Goal: Task Accomplishment & Management: Use online tool/utility

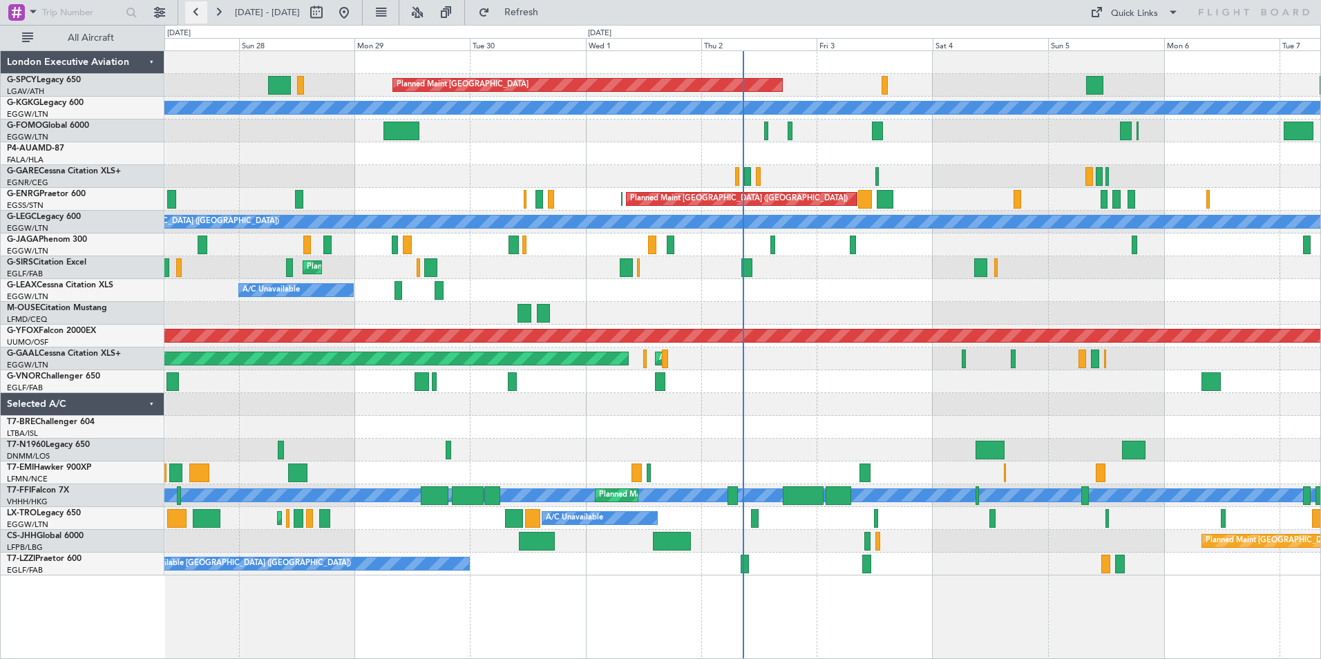
click at [202, 15] on button at bounding box center [196, 12] width 22 height 22
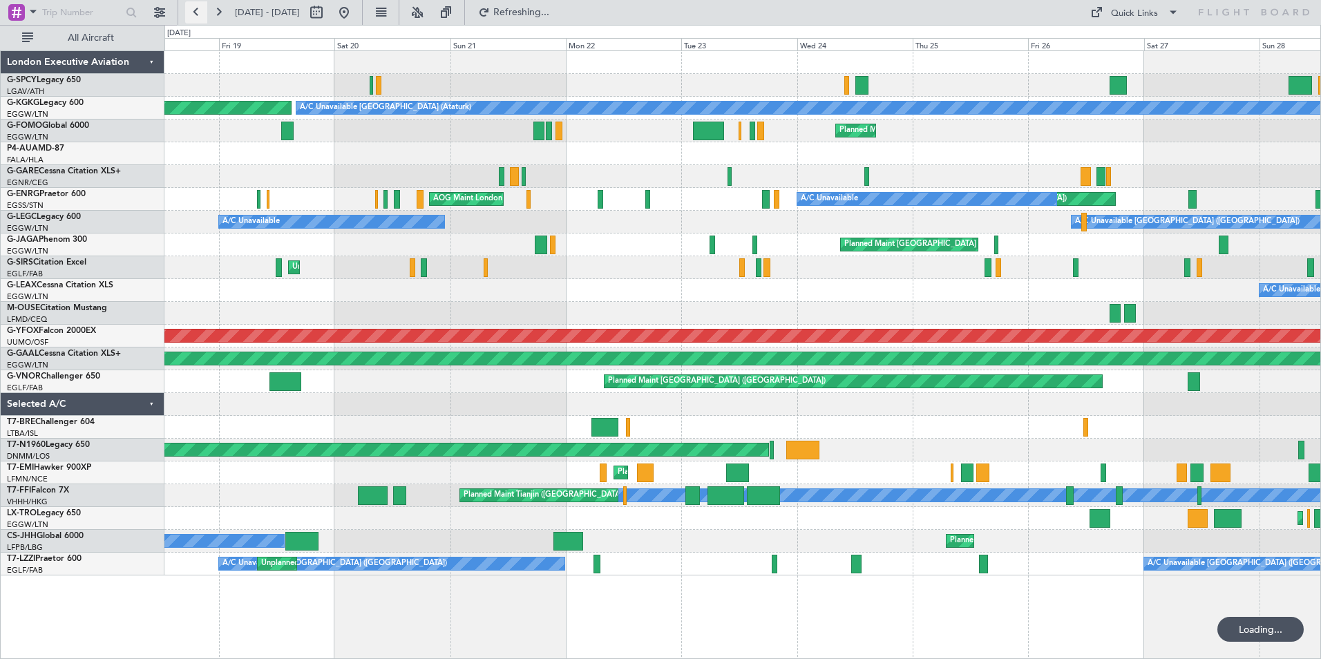
click at [202, 15] on button at bounding box center [196, 12] width 22 height 22
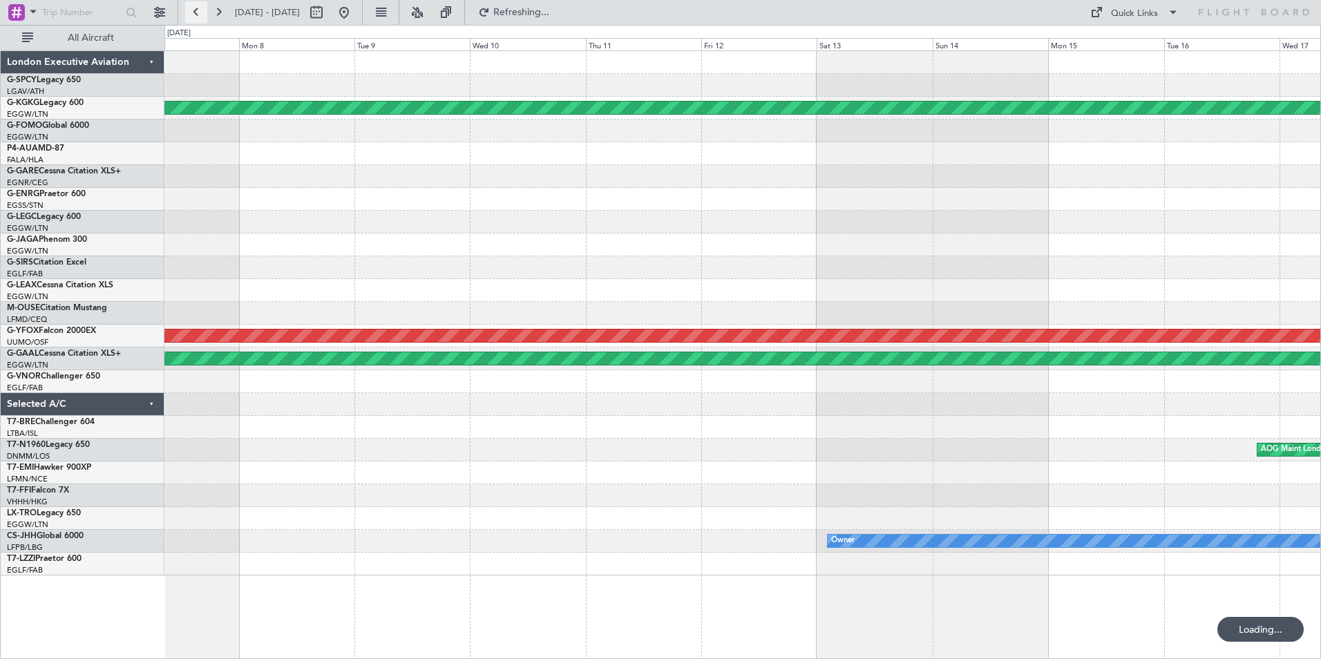
click at [202, 15] on button at bounding box center [196, 12] width 22 height 22
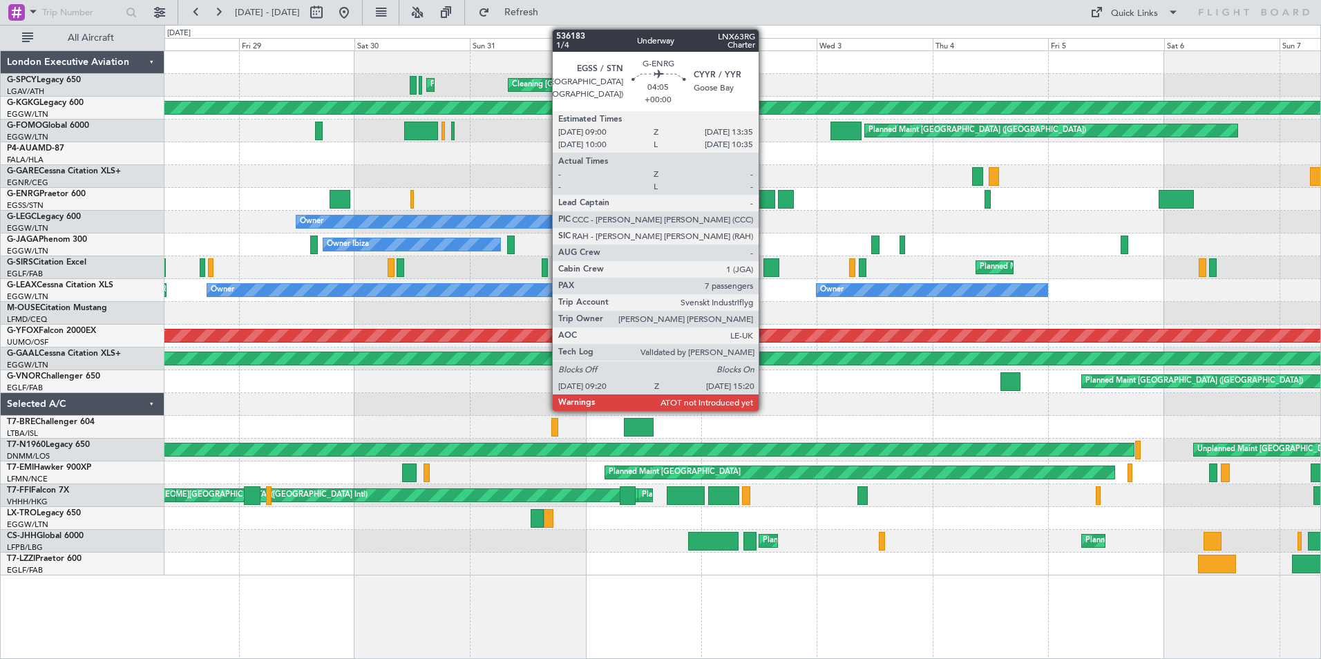
click at [765, 200] on div at bounding box center [759, 199] width 29 height 19
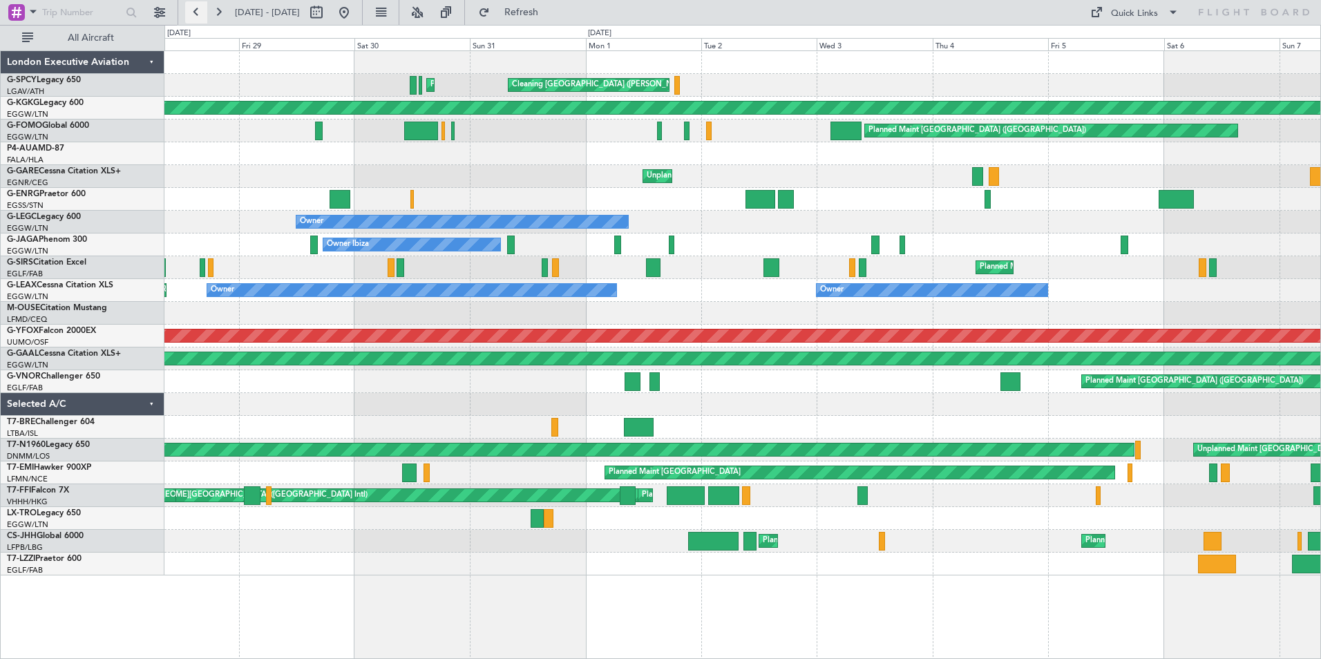
click at [193, 10] on button at bounding box center [196, 12] width 22 height 22
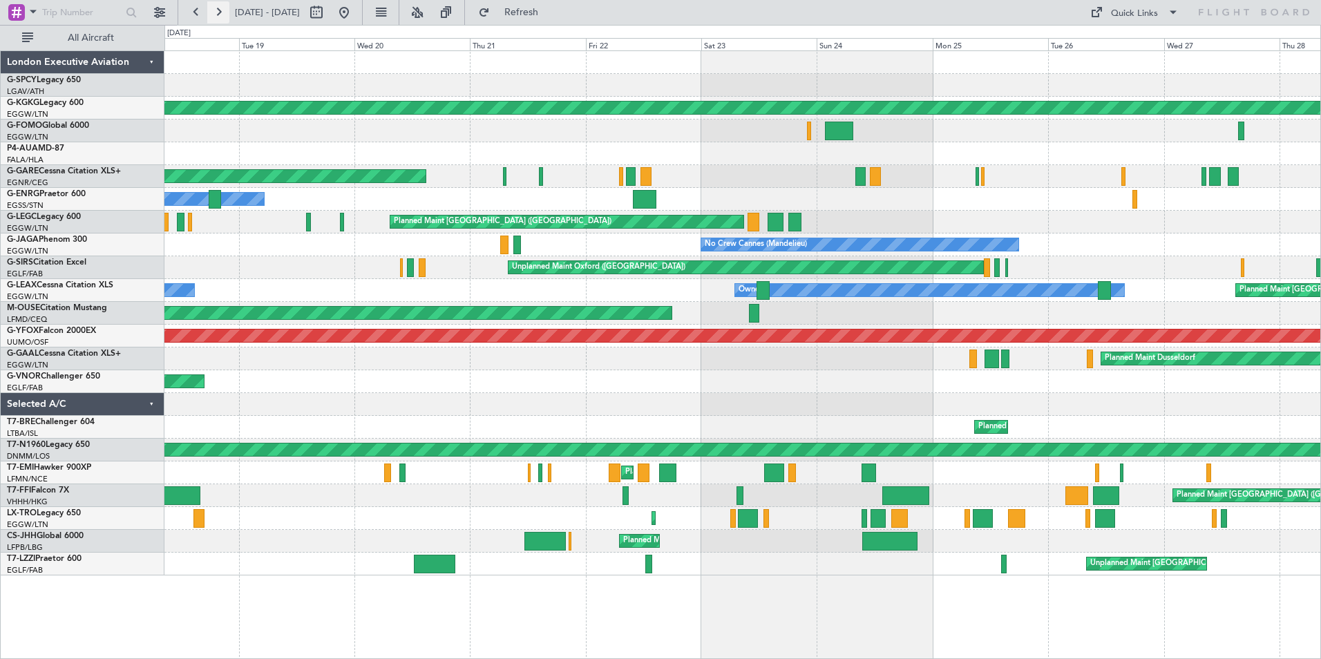
click at [222, 12] on button at bounding box center [218, 12] width 22 height 22
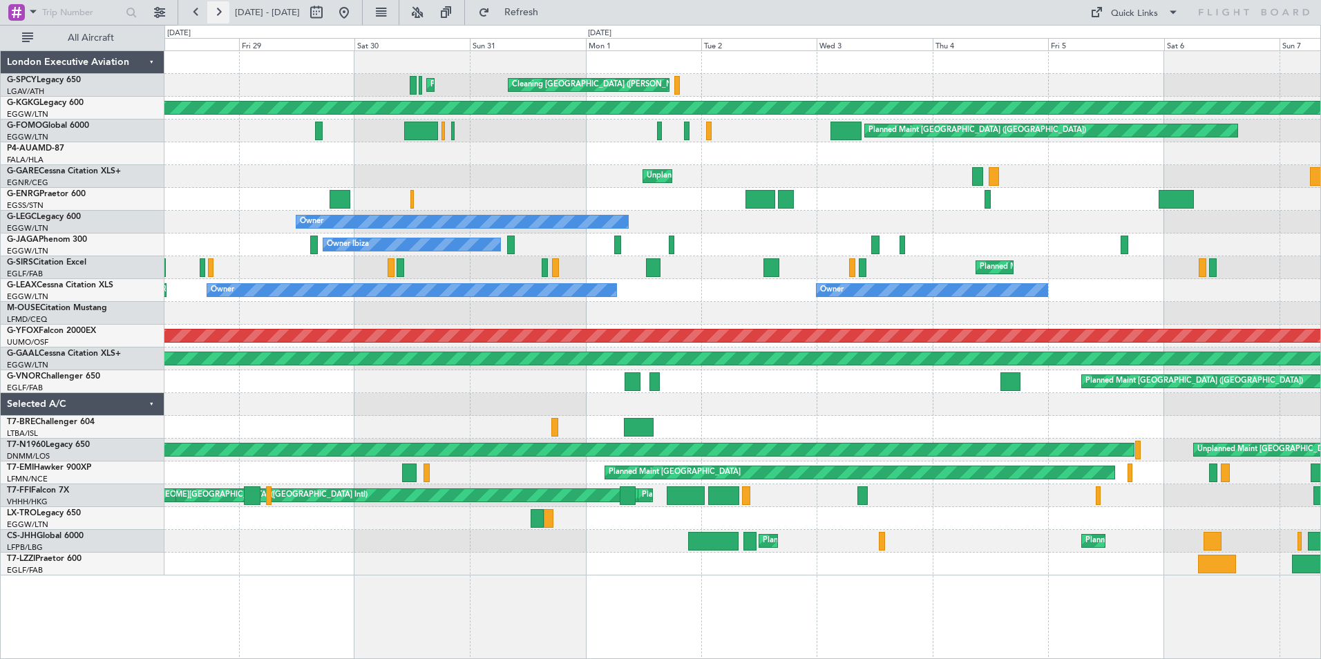
click at [222, 14] on button at bounding box center [218, 12] width 22 height 22
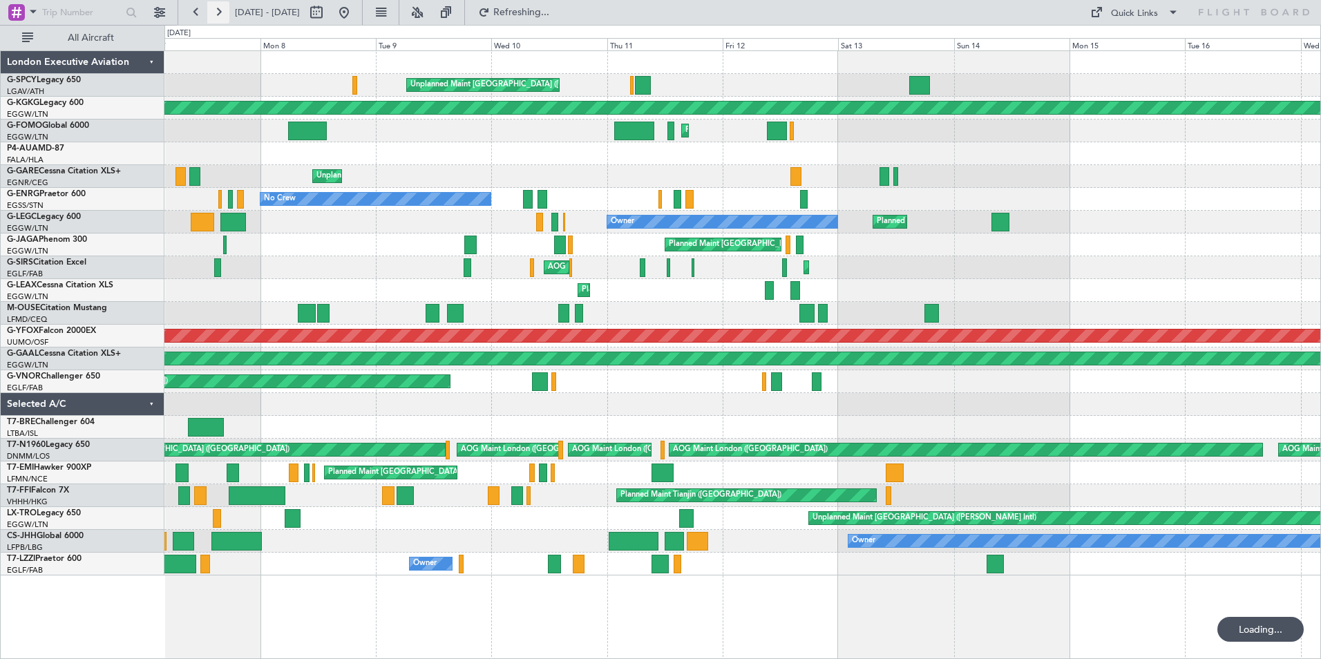
click at [227, 15] on button at bounding box center [218, 12] width 22 height 22
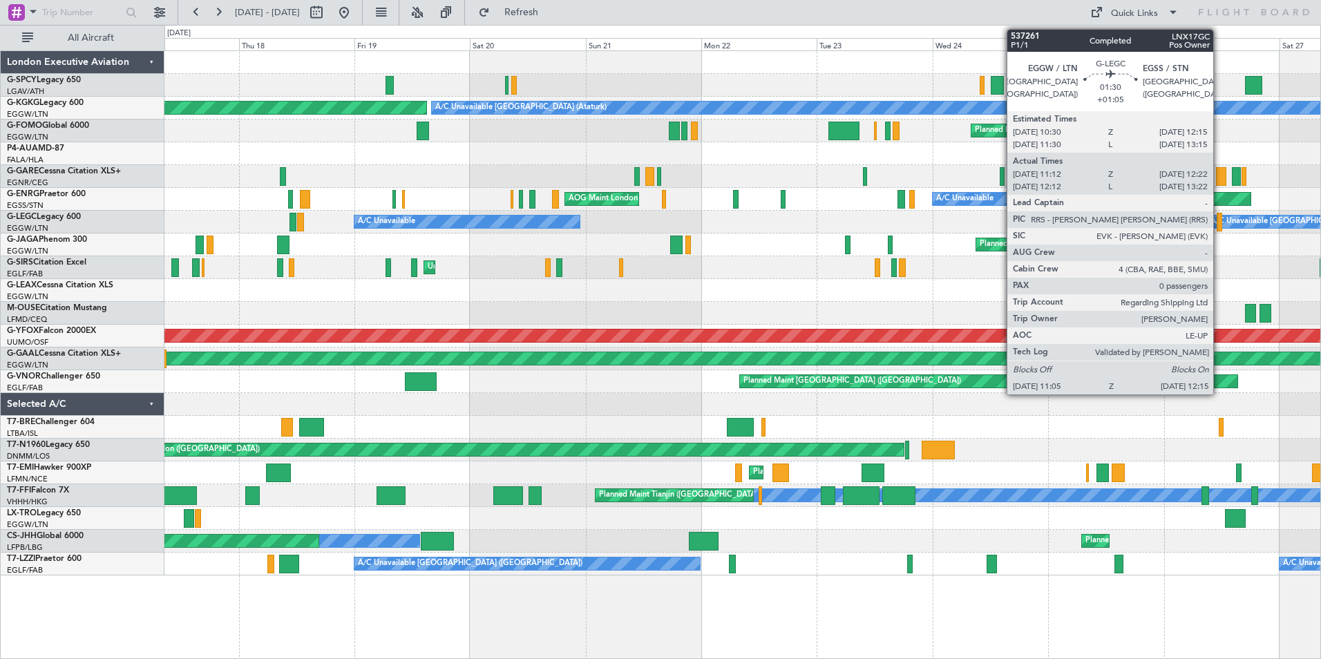
click at [1219, 221] on div at bounding box center [1220, 222] width 6 height 19
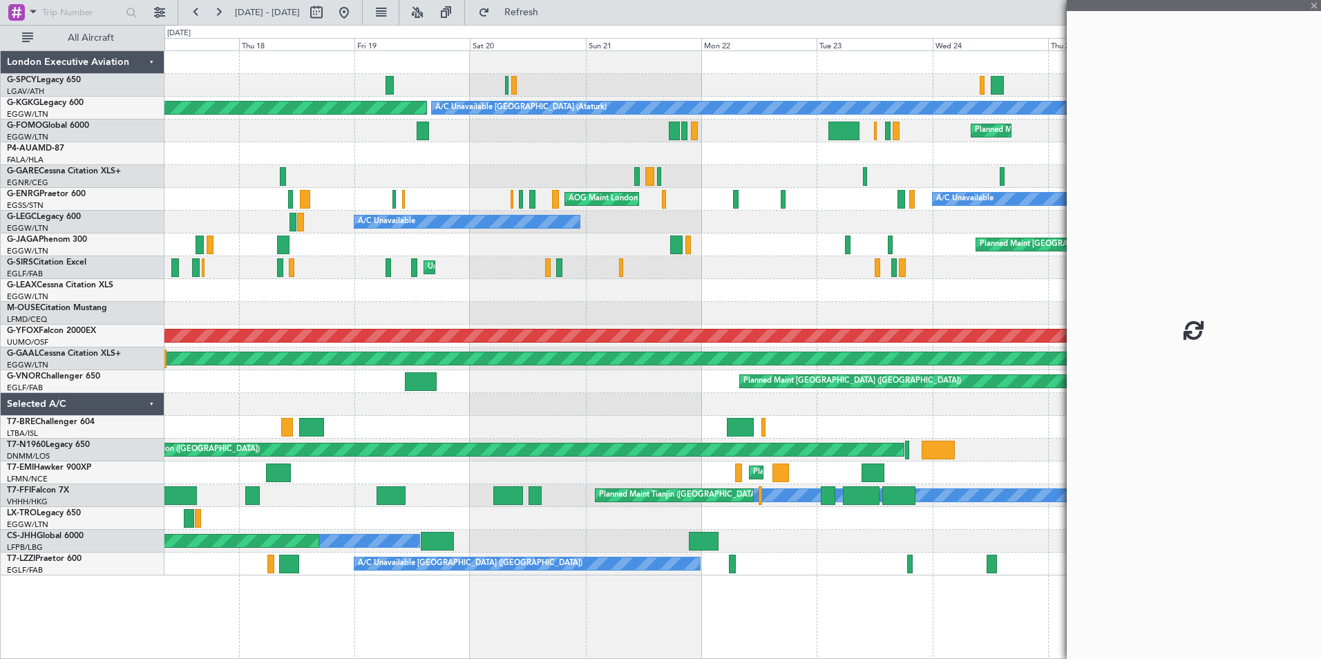
click at [1219, 221] on div at bounding box center [1194, 329] width 254 height 659
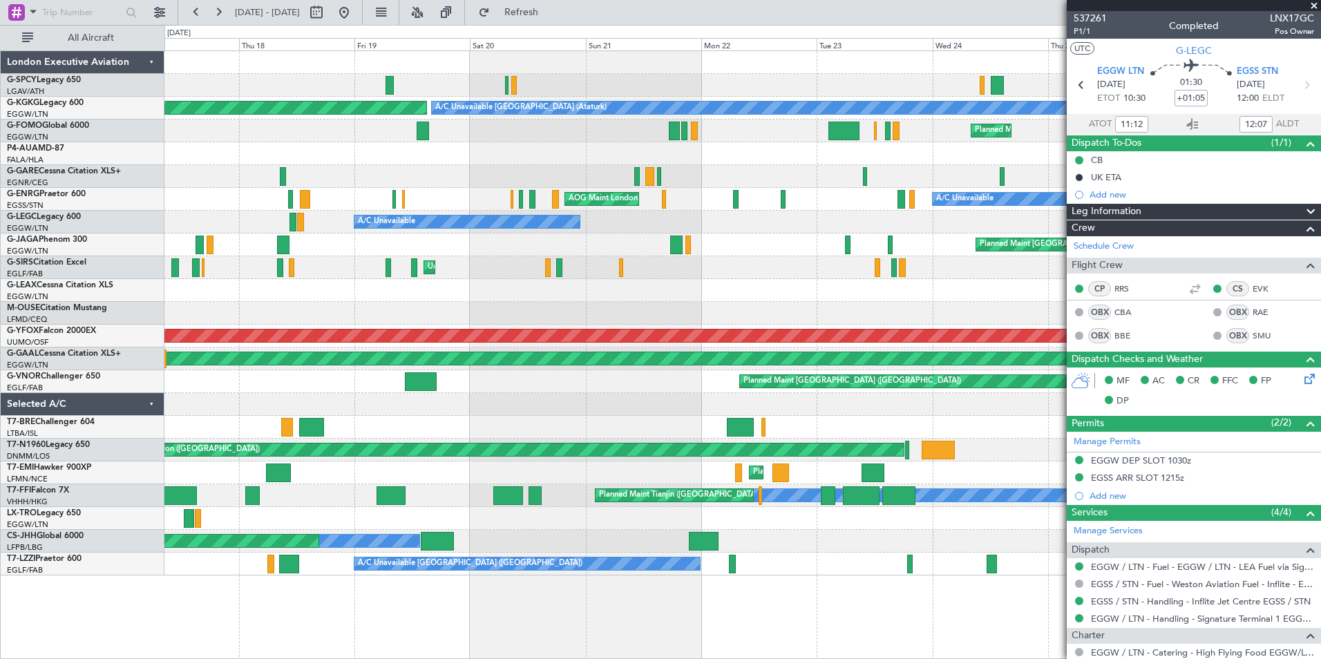
click at [1317, 6] on span at bounding box center [1314, 6] width 14 height 12
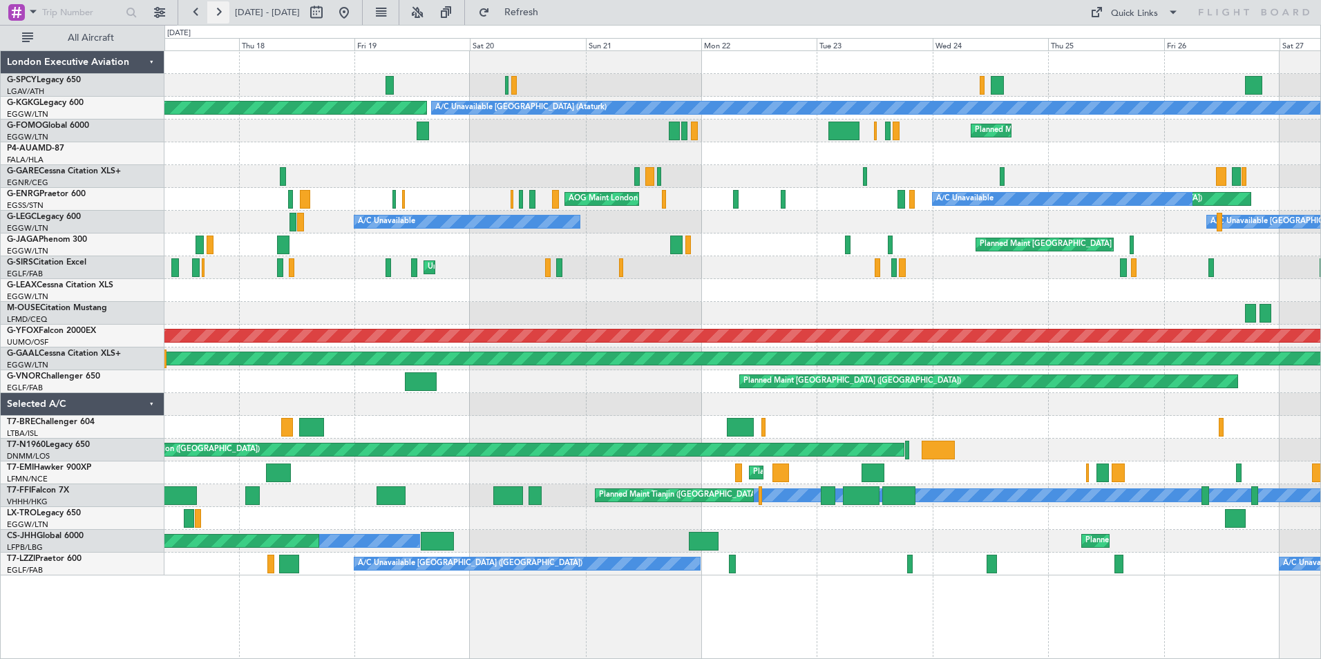
click at [213, 15] on button at bounding box center [218, 12] width 22 height 22
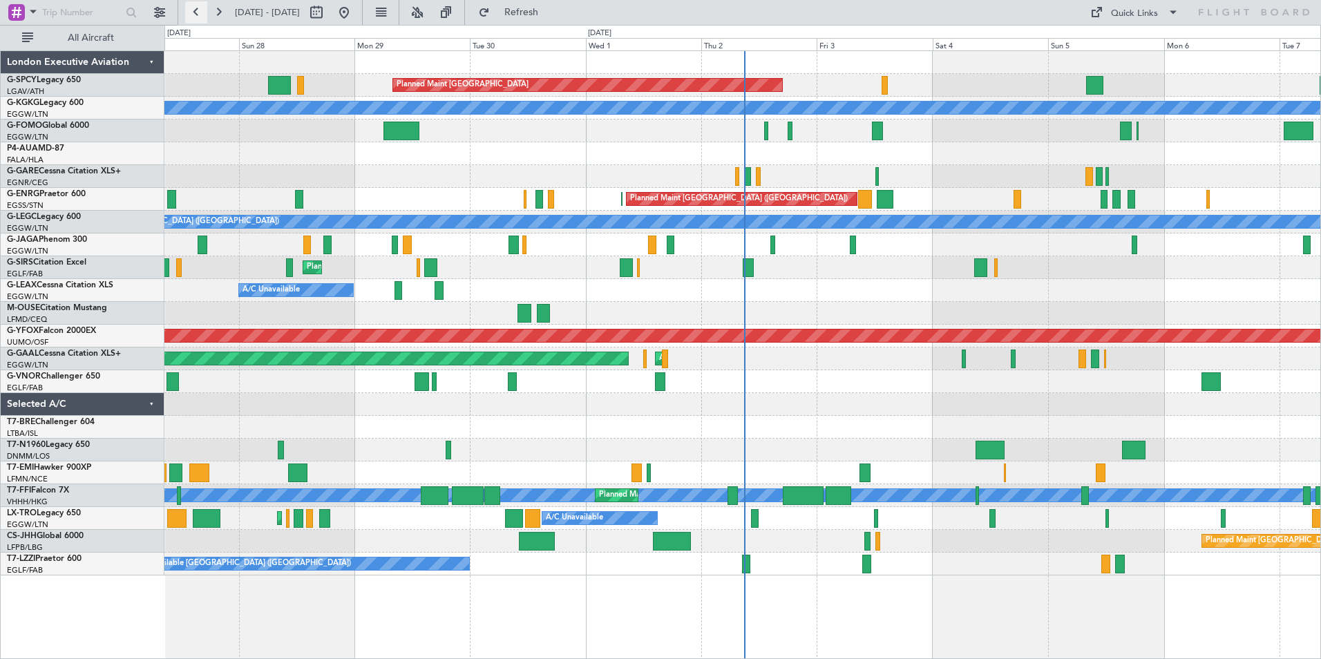
click at [200, 15] on button at bounding box center [196, 12] width 22 height 22
